Goal: Task Accomplishment & Management: Use online tool/utility

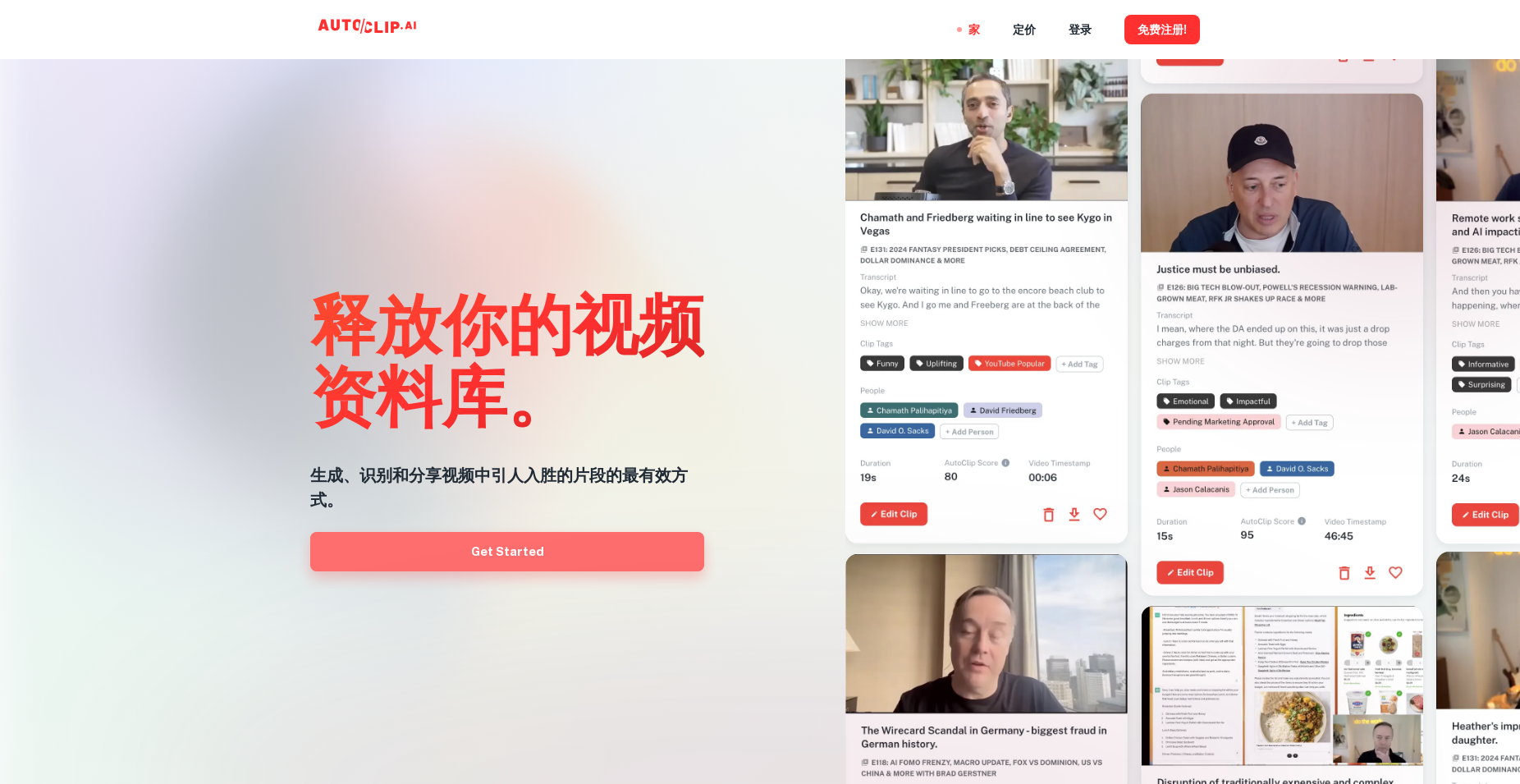
click at [629, 556] on link "Get Started" at bounding box center [507, 551] width 394 height 39
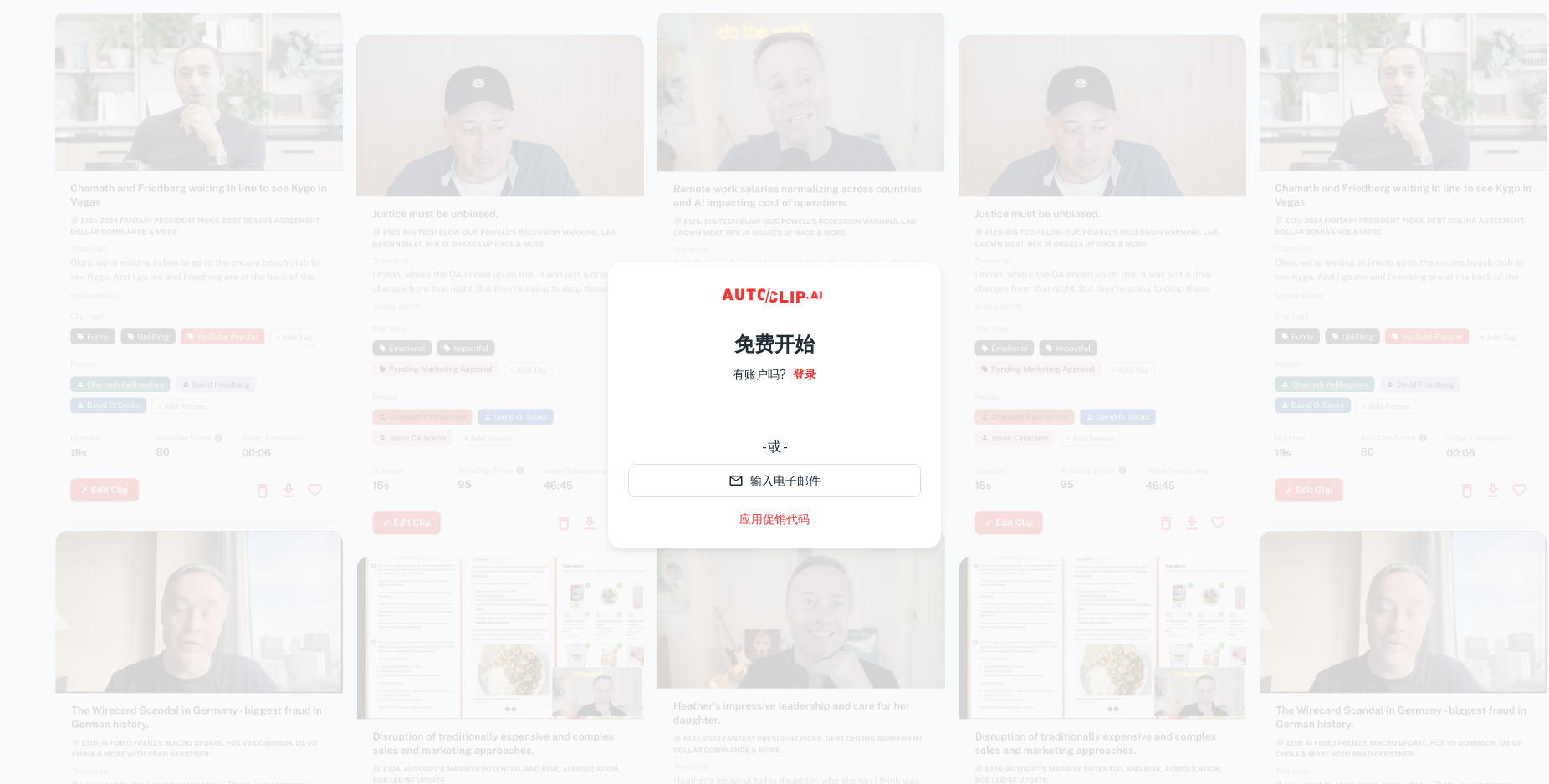
click at [766, 417] on div "谷歌 账号在风标签页中打开" at bounding box center [774, 414] width 292 height 37
